Goal: Task Accomplishment & Management: Complete application form

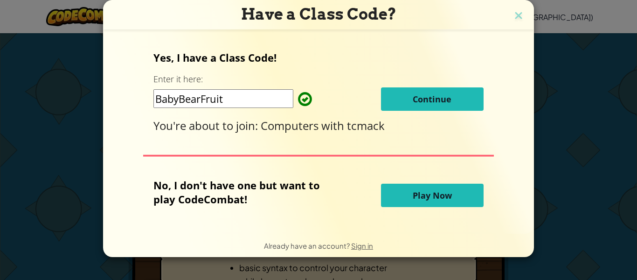
click at [405, 106] on button "Continue" at bounding box center [432, 98] width 103 height 23
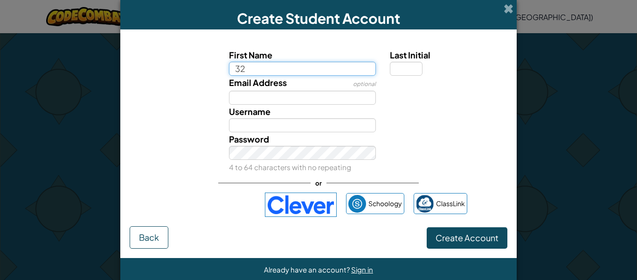
type input "3"
type input "[PERSON_NAME]"
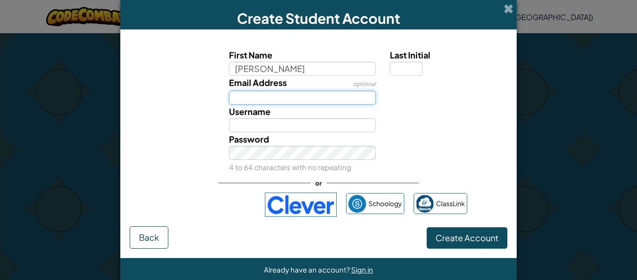
type input "[PERSON_NAME]"
click at [307, 98] on input "Email Address" at bounding box center [302, 98] width 147 height 14
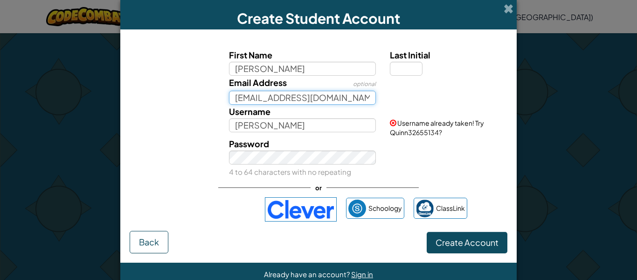
scroll to position [0, 4]
type input "[EMAIL_ADDRESS][DOMAIN_NAME]"
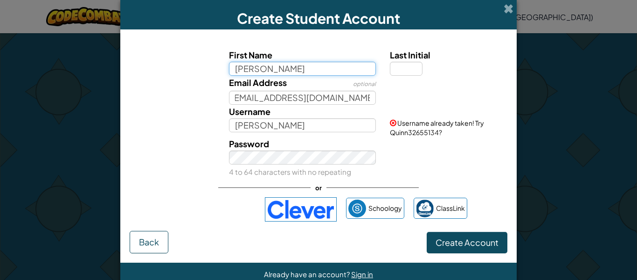
scroll to position [0, 0]
click at [267, 64] on input "[PERSON_NAME]" at bounding box center [302, 69] width 147 height 14
type input "Q"
type input "ro"
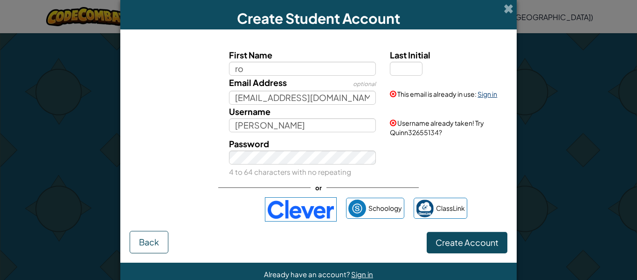
type input "Ro"
click at [495, 95] on link "Sign in" at bounding box center [488, 94] width 20 height 8
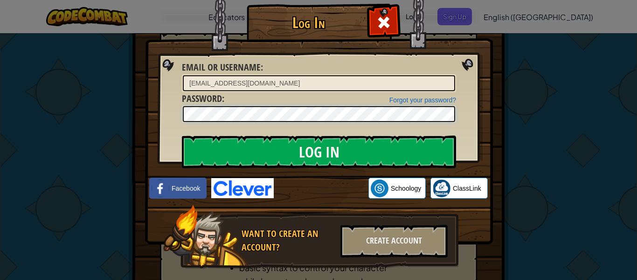
click at [182, 135] on input "Log In" at bounding box center [319, 151] width 274 height 33
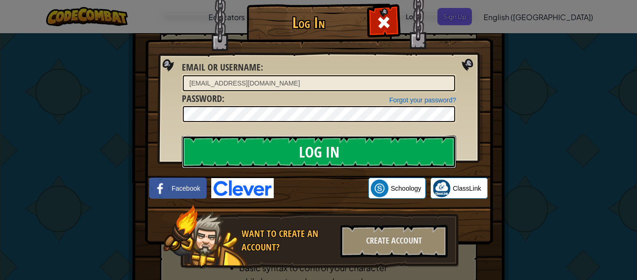
click at [338, 157] on input "Log In" at bounding box center [319, 151] width 274 height 33
